Goal: Transaction & Acquisition: Book appointment/travel/reservation

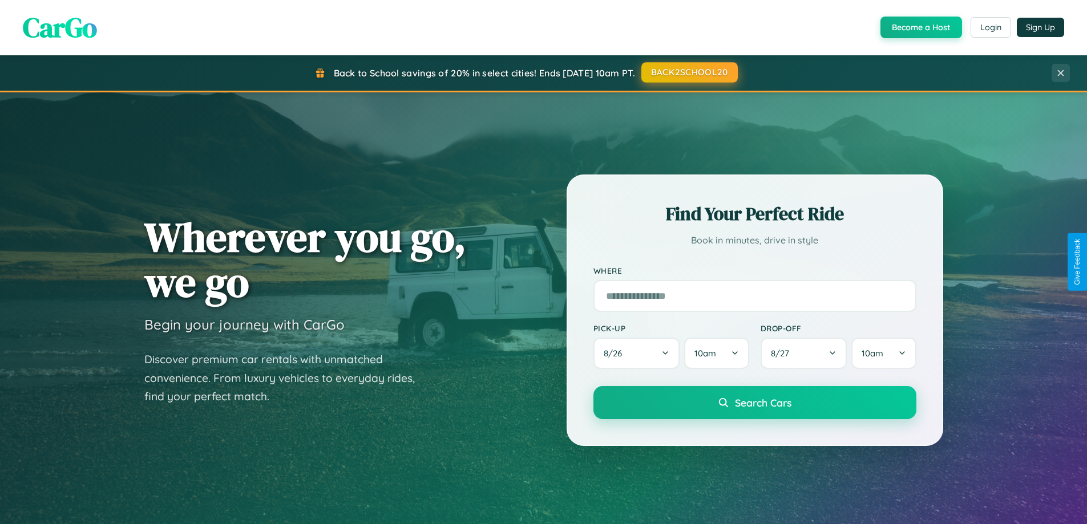
click at [689, 72] on button "BACK2SCHOOL20" at bounding box center [689, 72] width 96 height 21
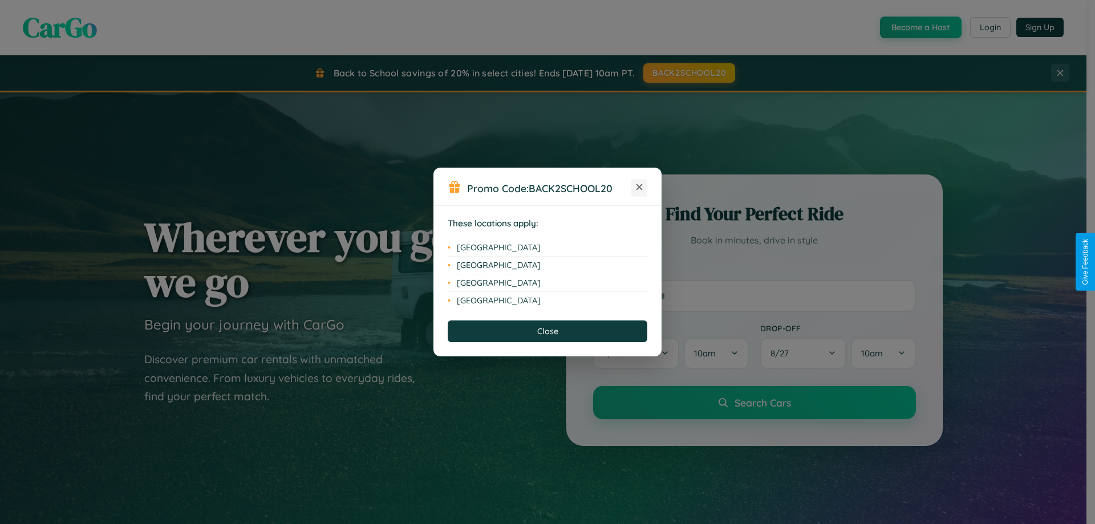
click at [640, 188] on icon at bounding box center [640, 187] width 6 height 6
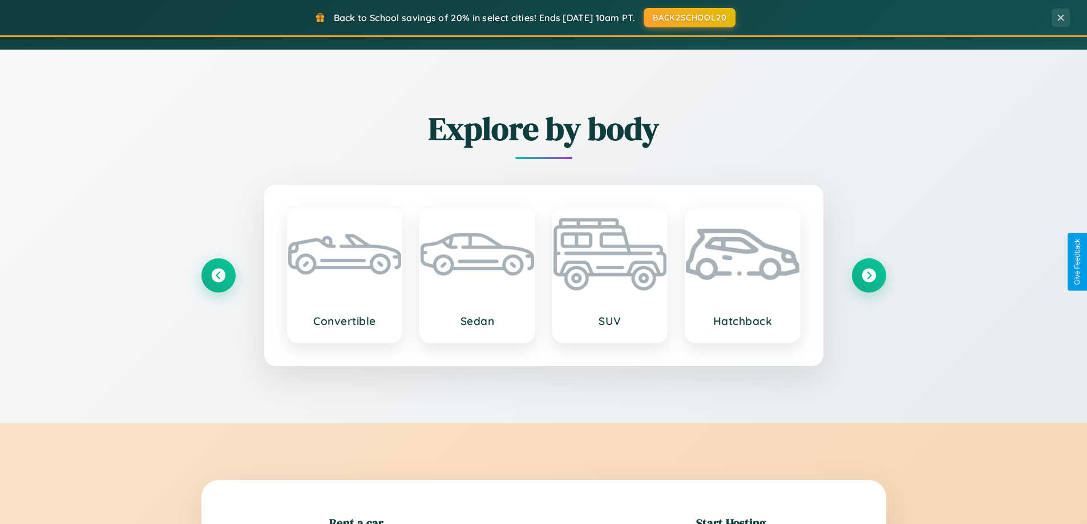
scroll to position [1337, 0]
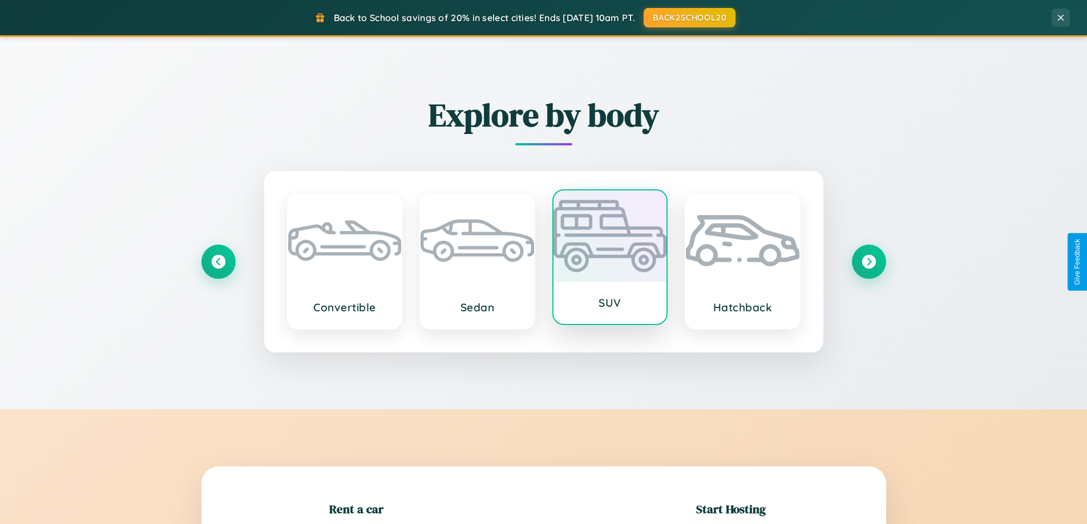
click at [609, 260] on div at bounding box center [610, 236] width 114 height 91
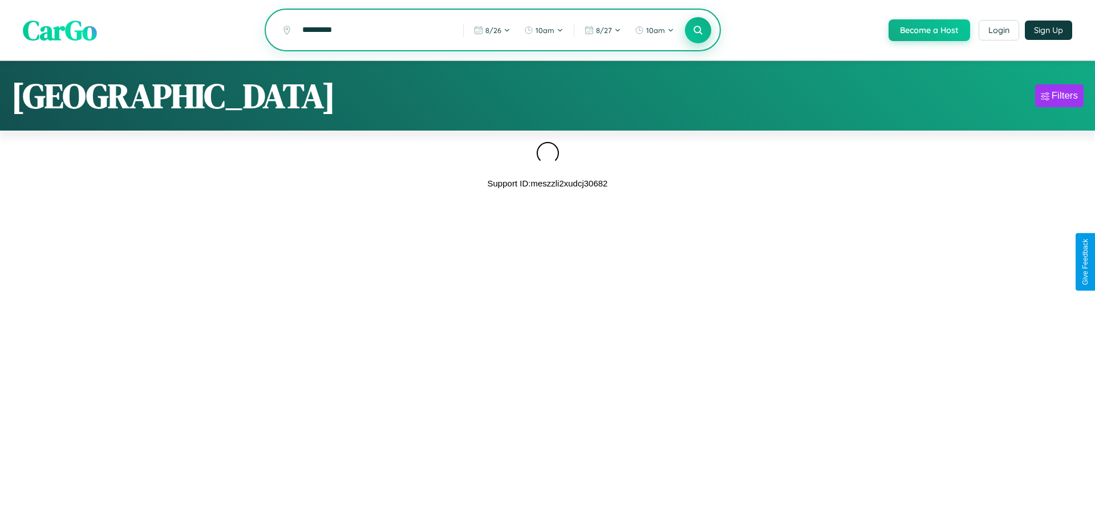
click at [697, 30] on icon at bounding box center [698, 30] width 11 height 11
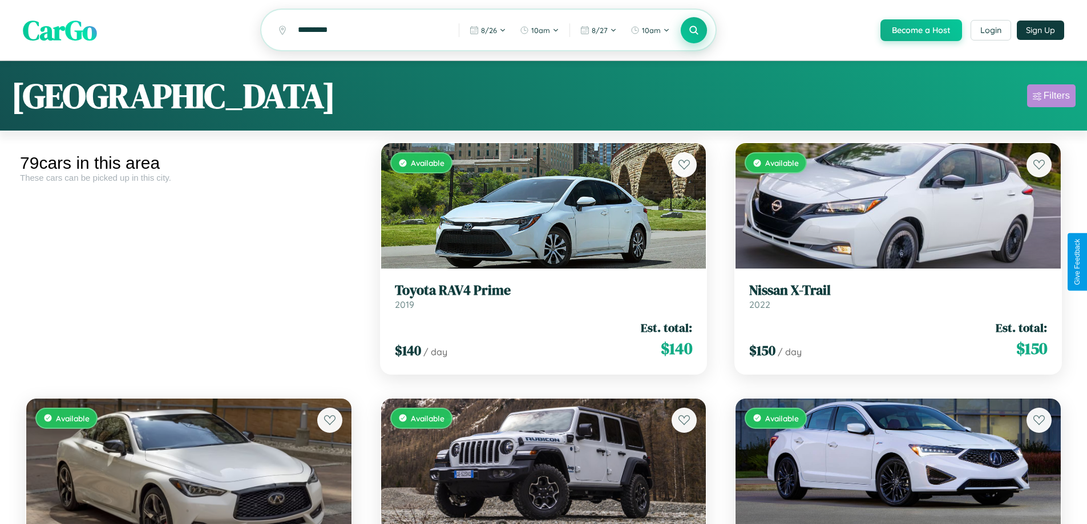
click at [1051, 98] on div "Filters" at bounding box center [1056, 95] width 26 height 11
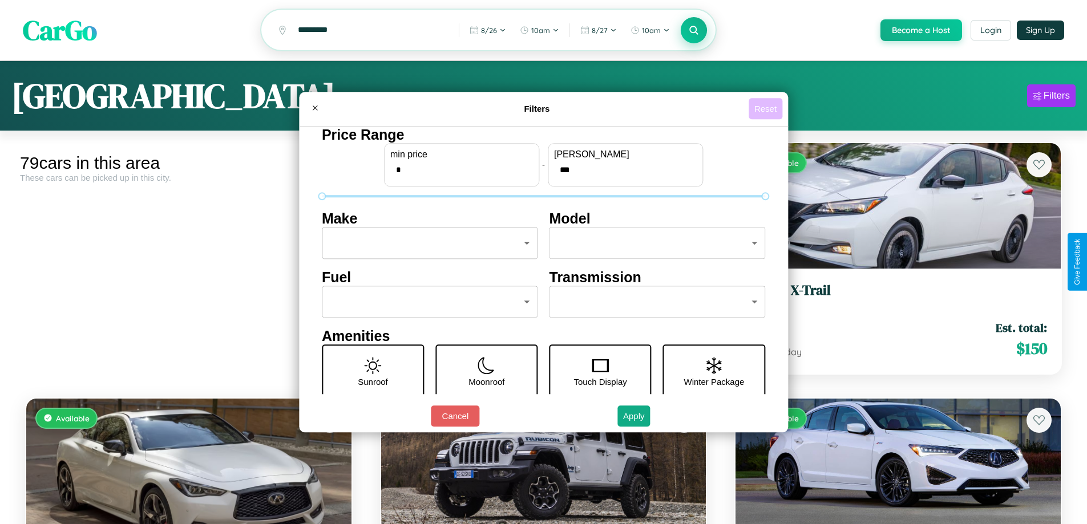
click at [767, 108] on button "Reset" at bounding box center [765, 108] width 34 height 21
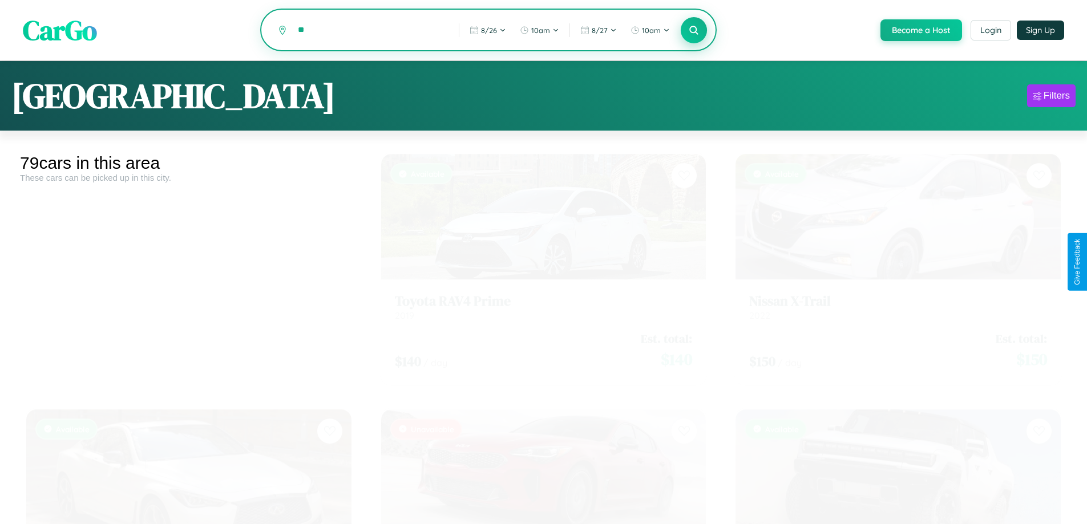
type input "*"
type input "******"
click at [693, 31] on icon at bounding box center [694, 30] width 11 height 11
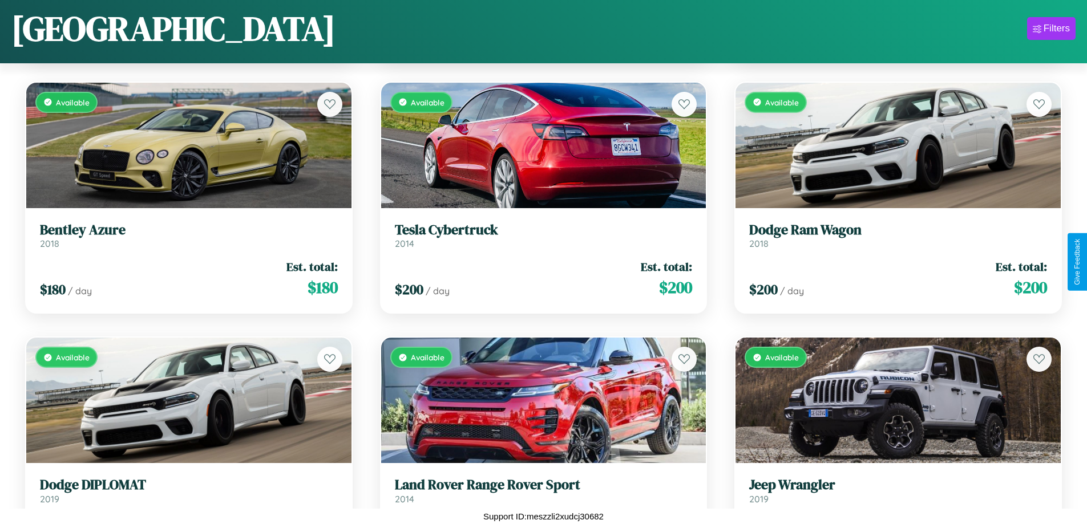
scroll to position [2970, 0]
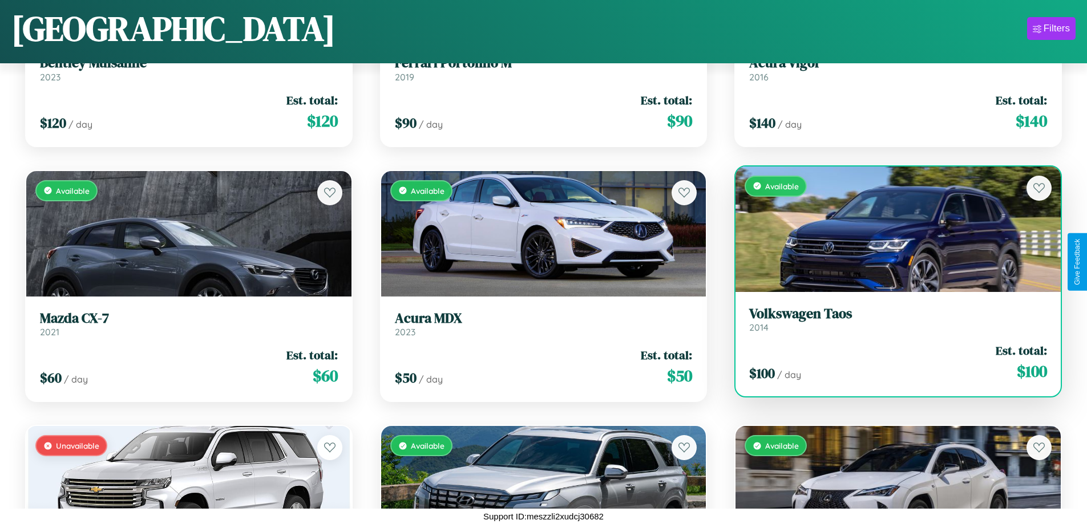
click at [891, 322] on link "Volkswagen Taos 2014" at bounding box center [898, 320] width 298 height 28
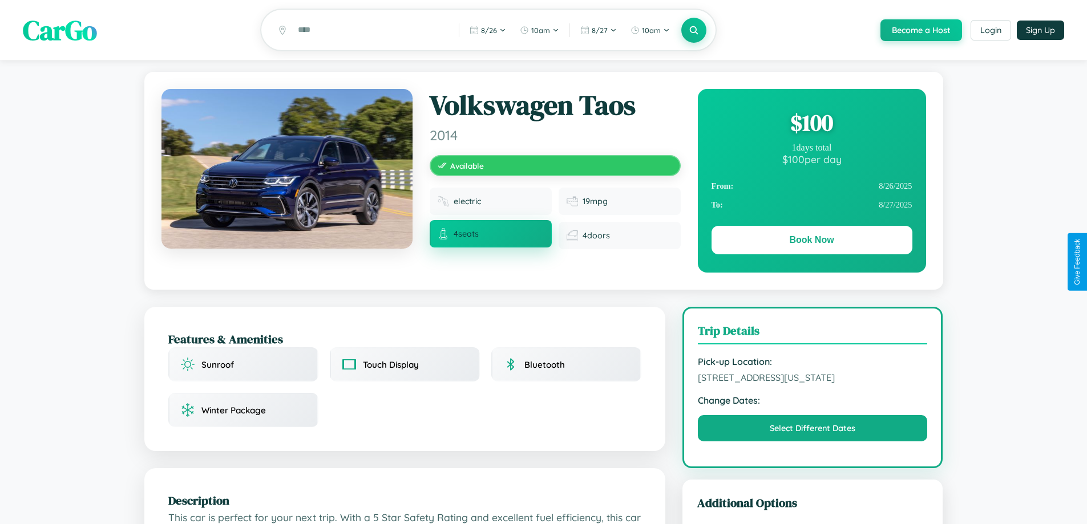
scroll to position [123, 0]
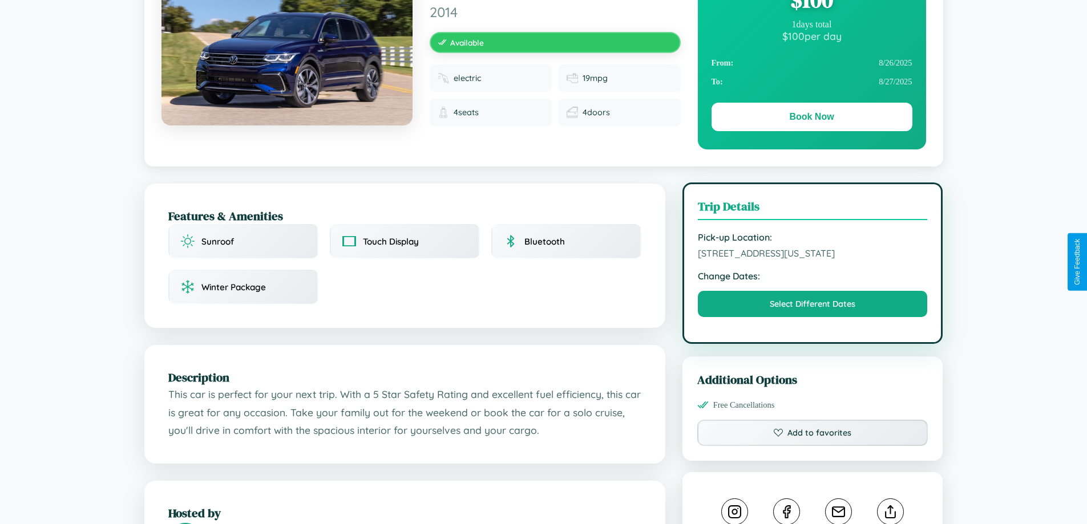
click at [812, 259] on span "[STREET_ADDRESS][US_STATE]" at bounding box center [813, 253] width 230 height 11
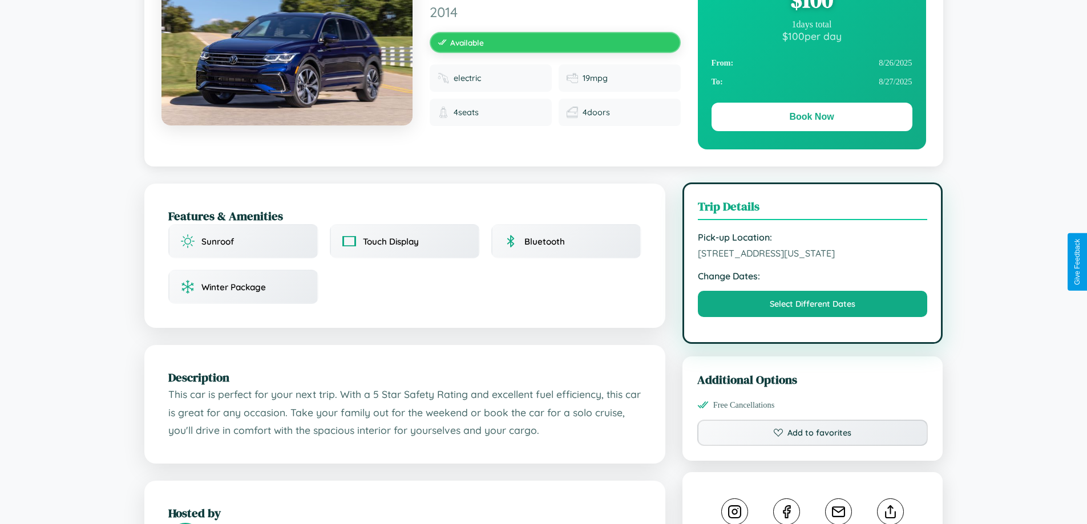
click at [812, 259] on span "[STREET_ADDRESS][US_STATE]" at bounding box center [813, 253] width 230 height 11
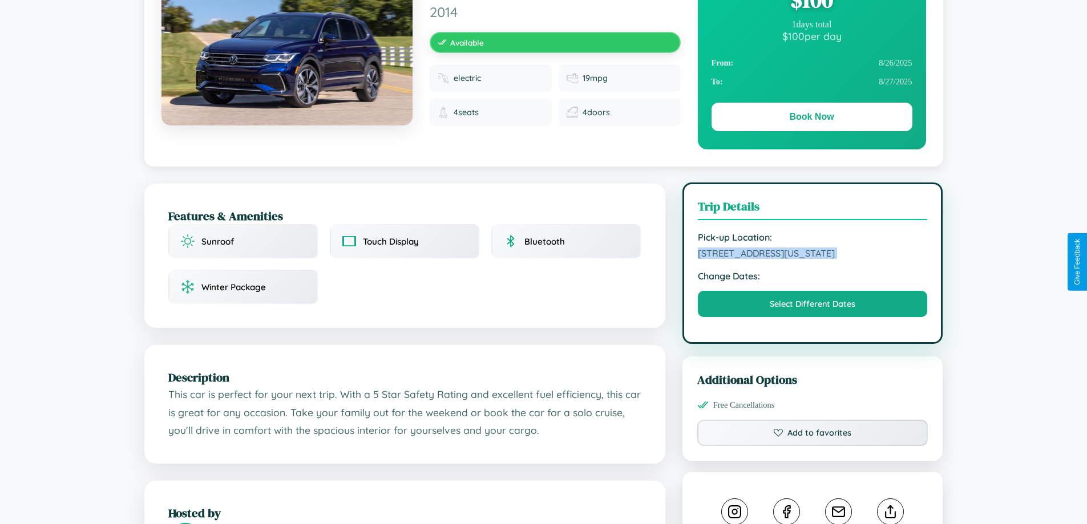
click at [812, 259] on span "[STREET_ADDRESS][US_STATE]" at bounding box center [813, 253] width 230 height 11
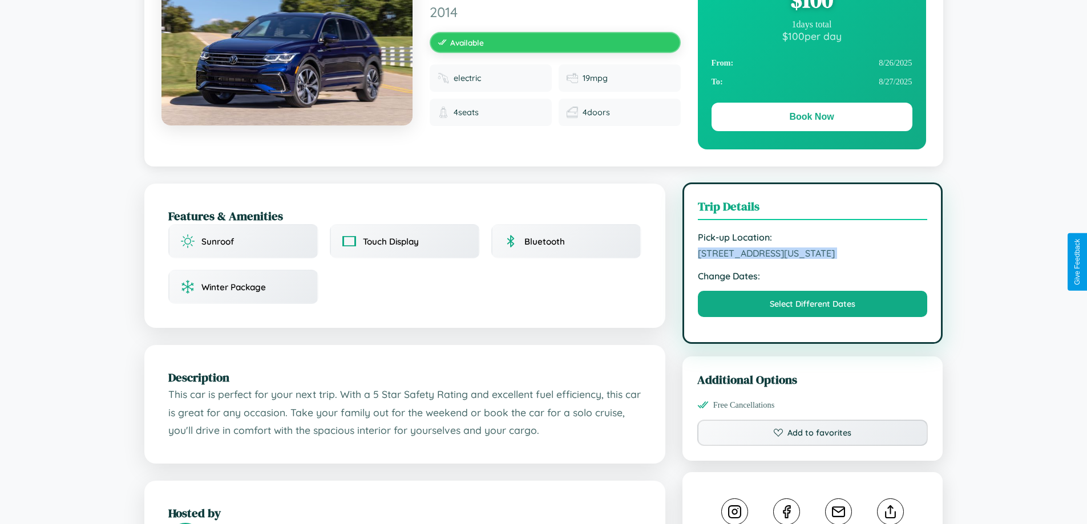
click at [812, 259] on span "[STREET_ADDRESS][US_STATE]" at bounding box center [813, 253] width 230 height 11
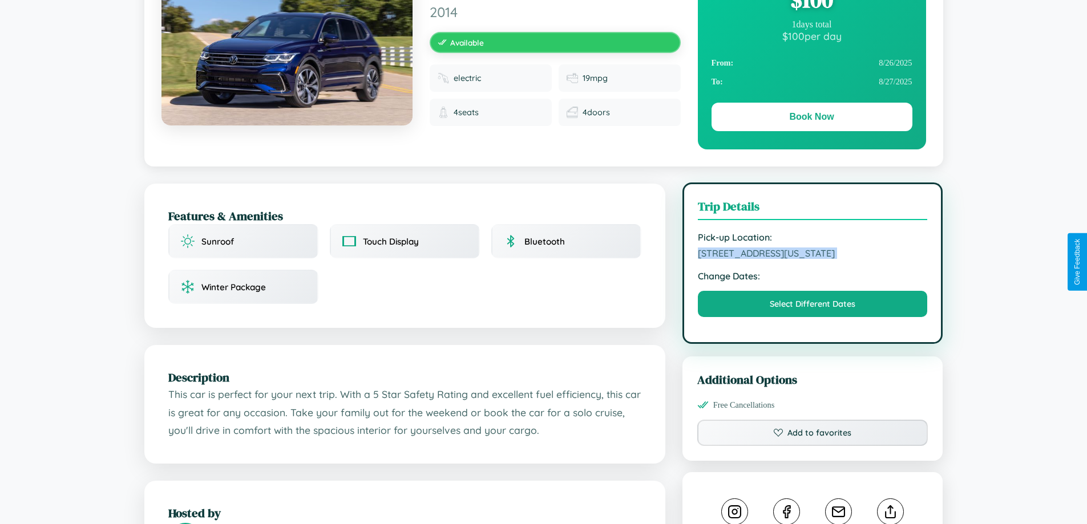
click at [812, 259] on span "[STREET_ADDRESS][US_STATE]" at bounding box center [813, 253] width 230 height 11
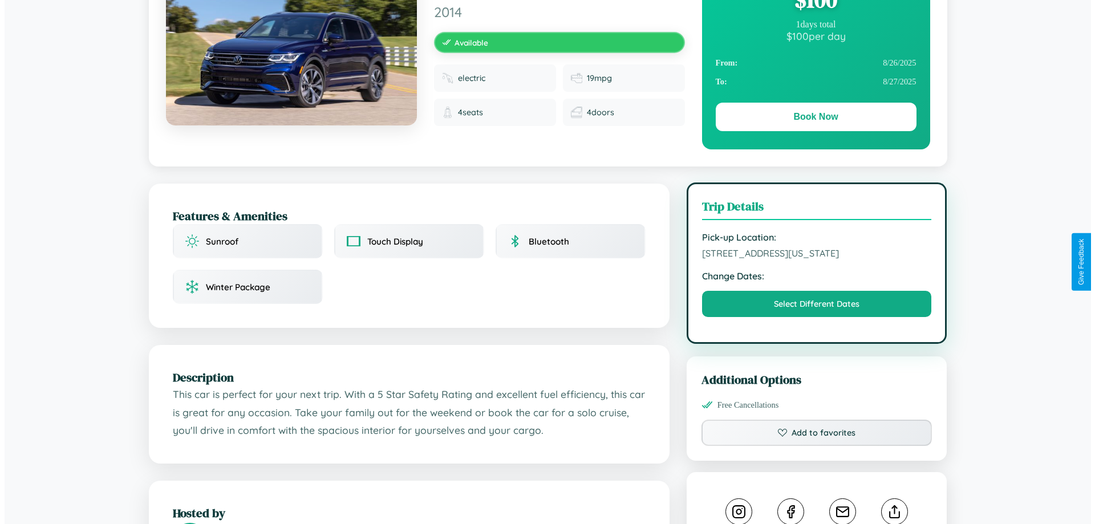
scroll to position [0, 0]
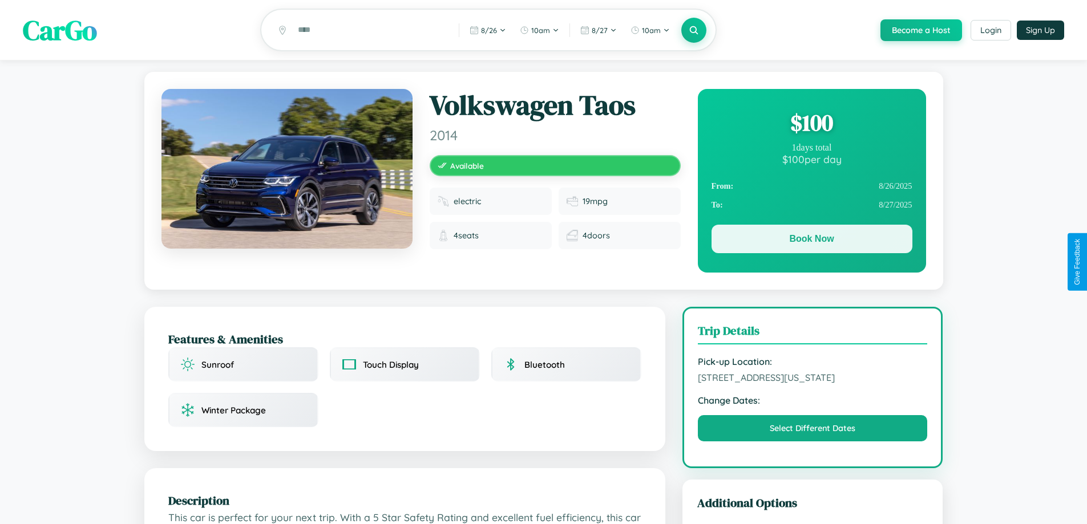
click at [811, 241] on button "Book Now" at bounding box center [811, 239] width 201 height 29
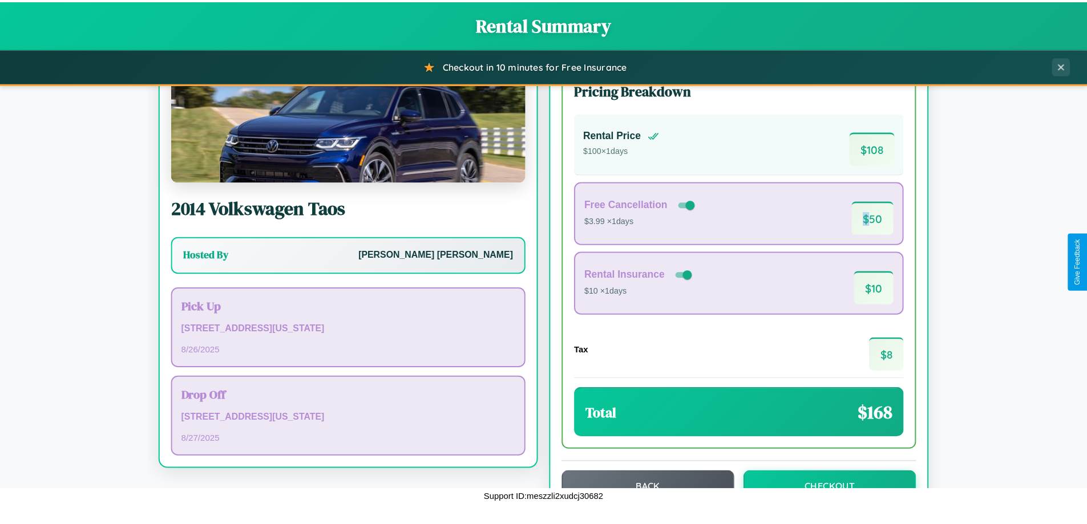
scroll to position [78, 0]
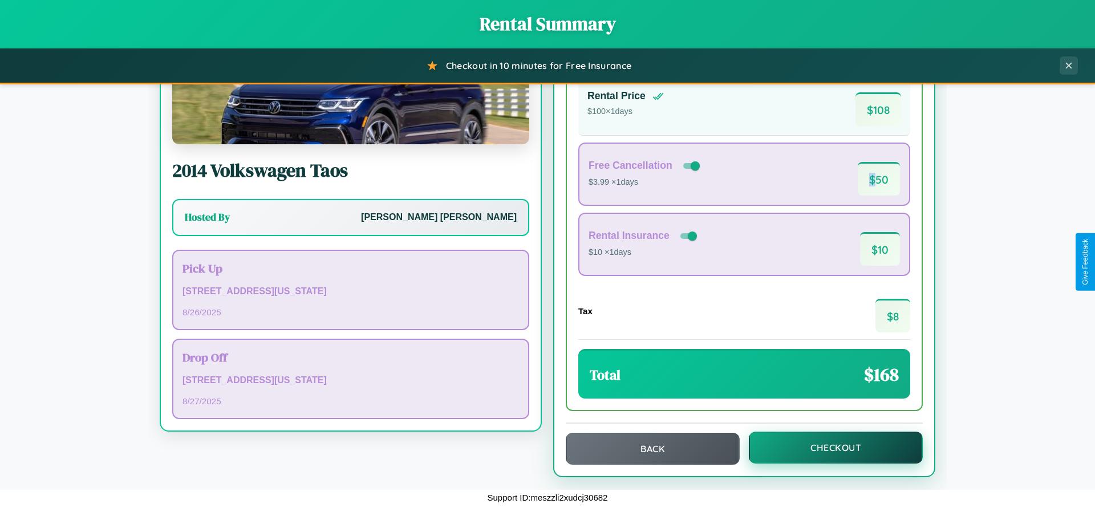
click at [828, 448] on button "Checkout" at bounding box center [836, 448] width 174 height 32
